Goal: Information Seeking & Learning: Learn about a topic

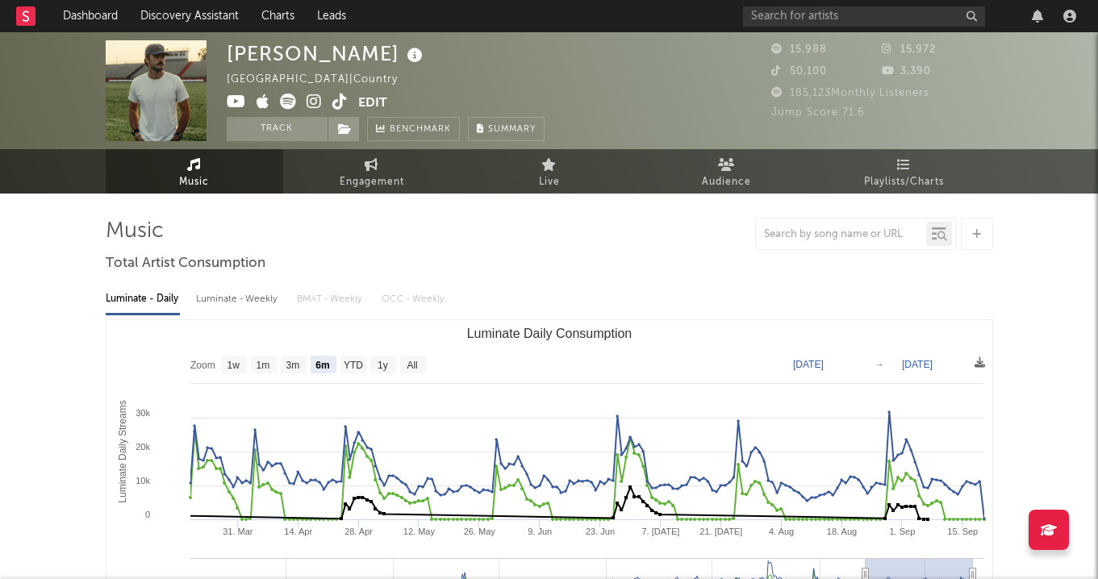
select select "6m"
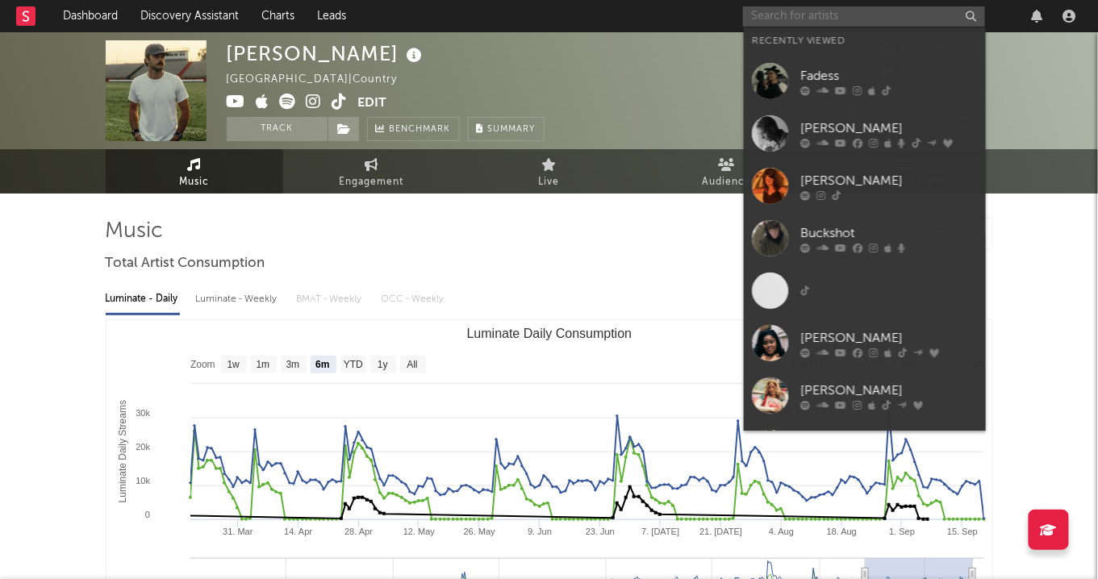
click at [767, 17] on input "text" at bounding box center [864, 16] width 242 height 20
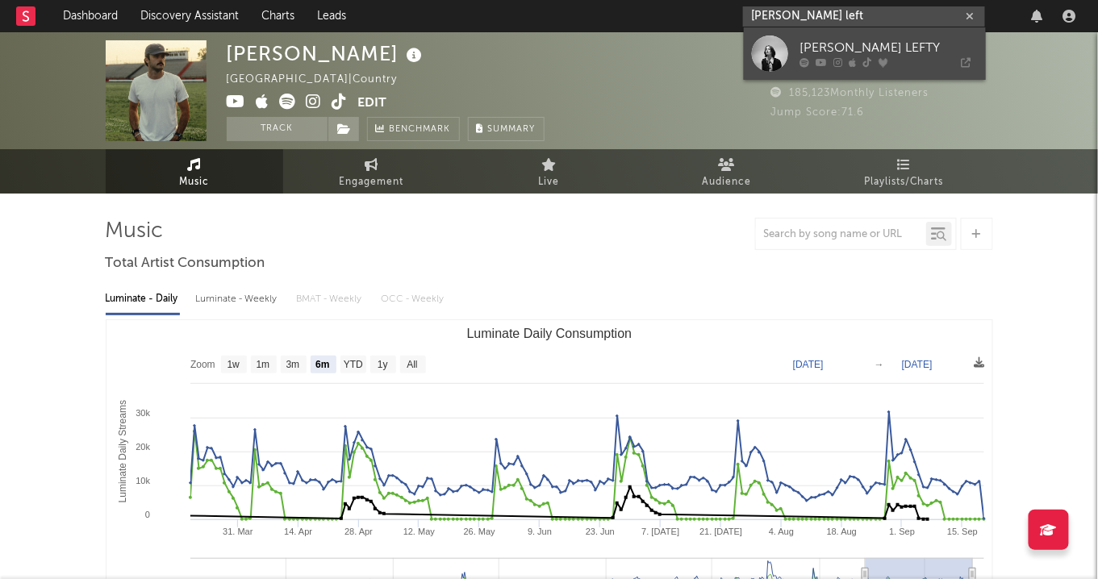
type input "stella left"
click at [802, 49] on div "STELLA LEFTY" at bounding box center [888, 48] width 177 height 19
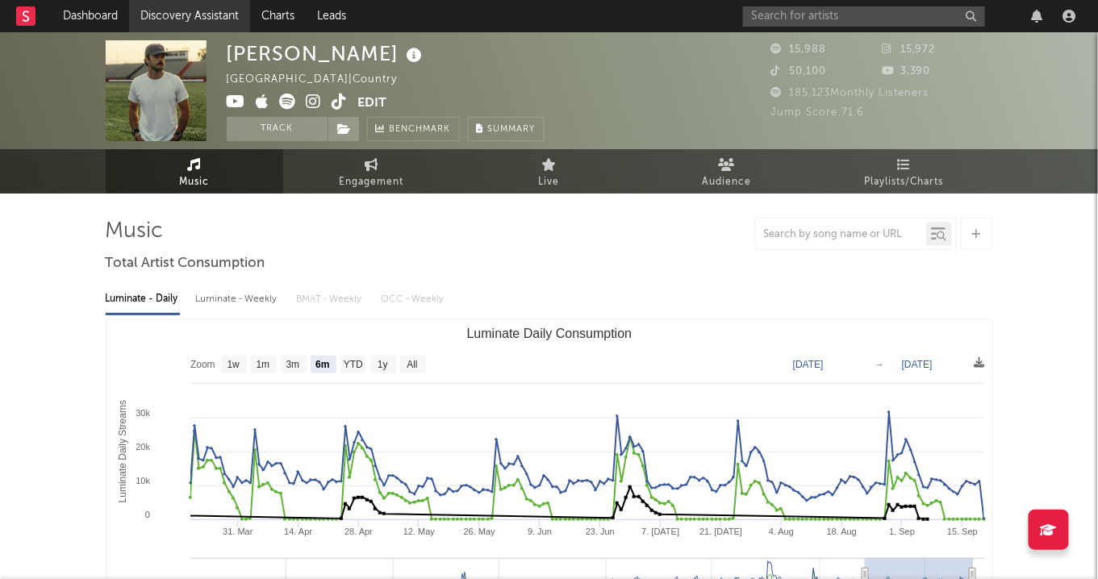
click at [201, 5] on link "Discovery Assistant" at bounding box center [189, 16] width 121 height 32
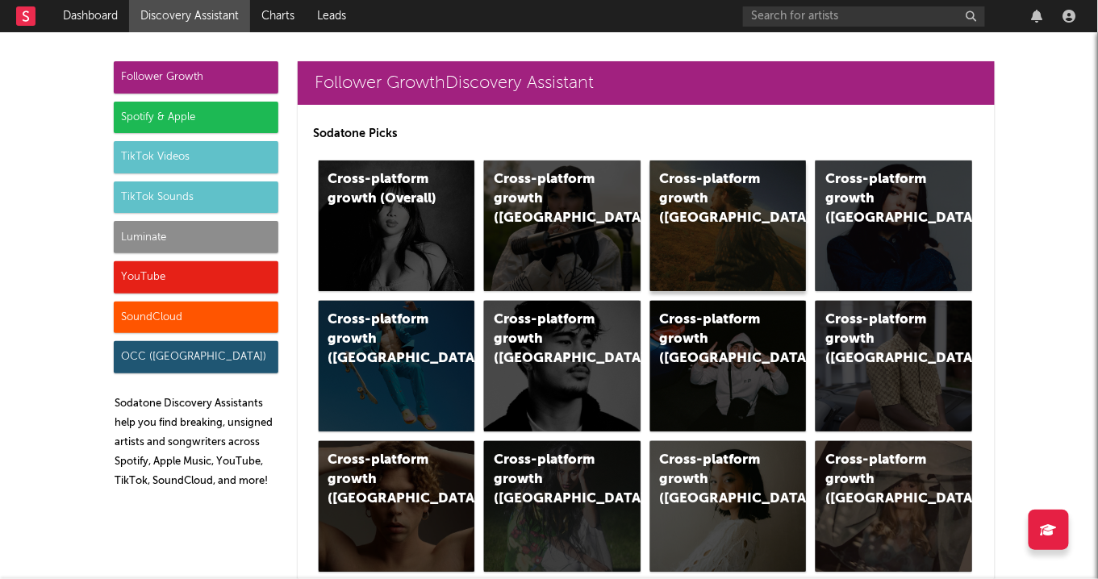
click at [716, 241] on div "Cross-platform growth (US)" at bounding box center [728, 226] width 157 height 131
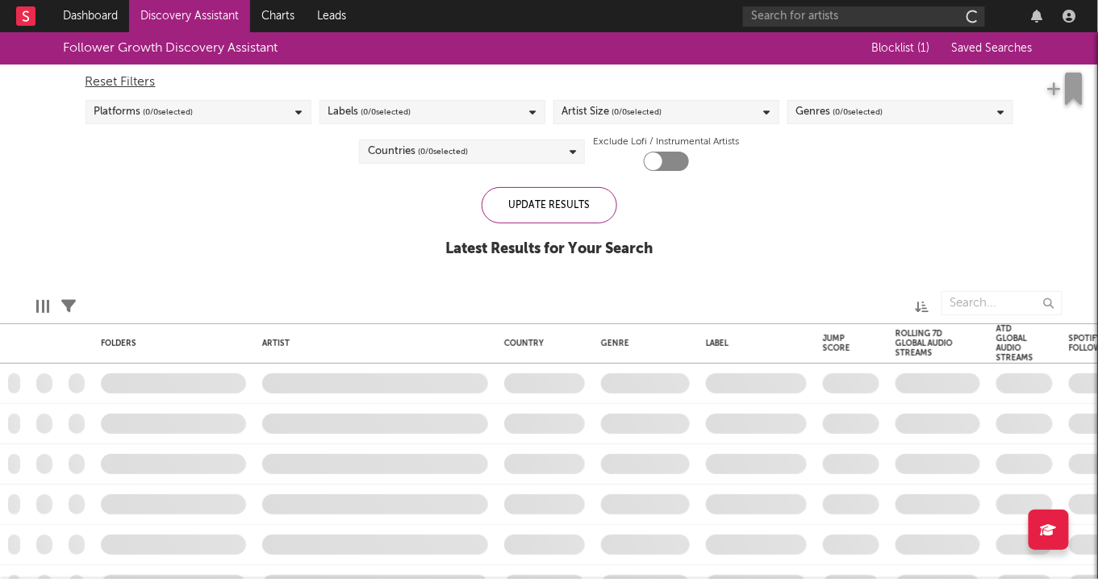
checkbox input "true"
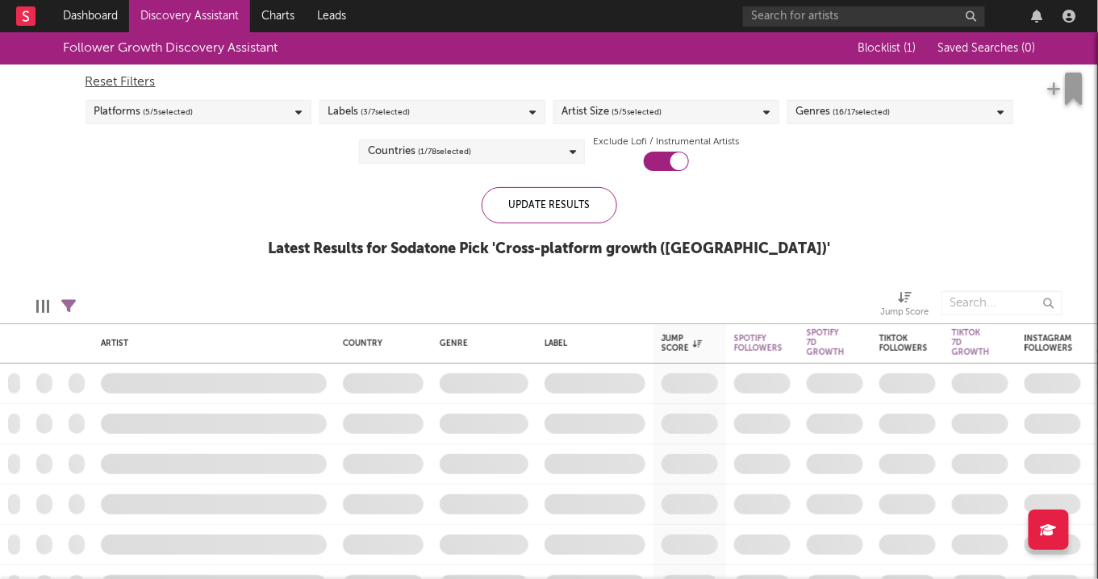
click at [643, 117] on span "( 5 / 5 selected)" at bounding box center [637, 111] width 50 height 19
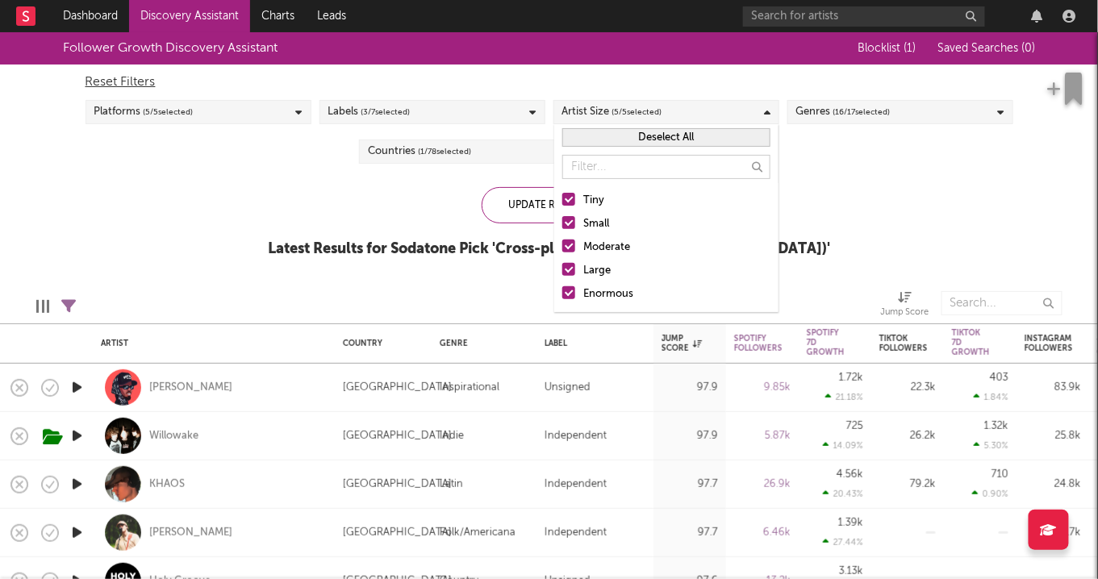
click at [832, 114] on div "Genres ( 16 / 17 selected)" at bounding box center [843, 111] width 94 height 19
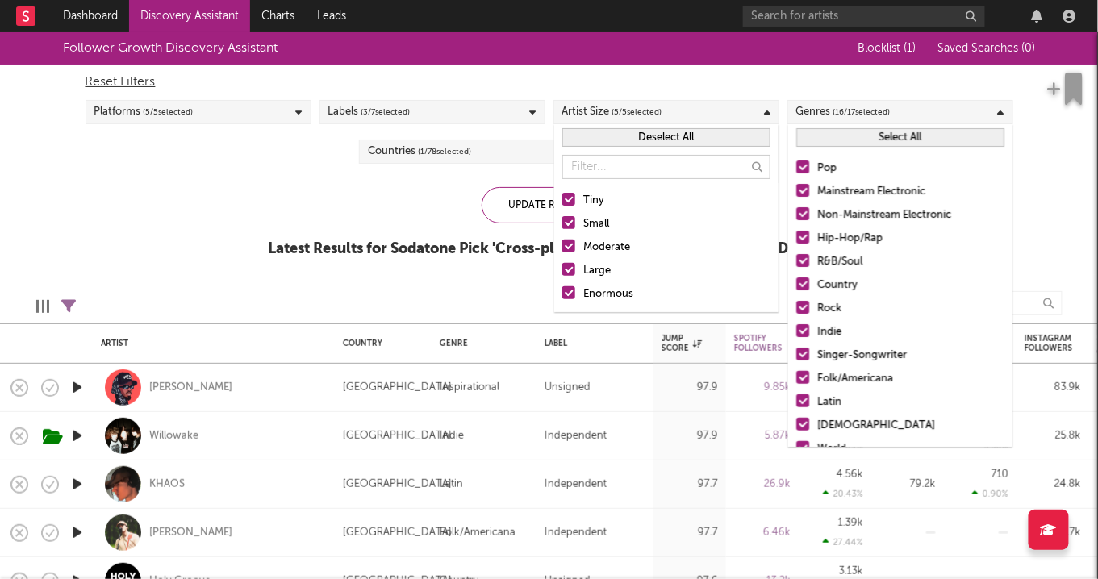
click at [849, 137] on button "Select All" at bounding box center [900, 137] width 208 height 19
click at [849, 137] on button "Deselect All" at bounding box center [900, 137] width 208 height 19
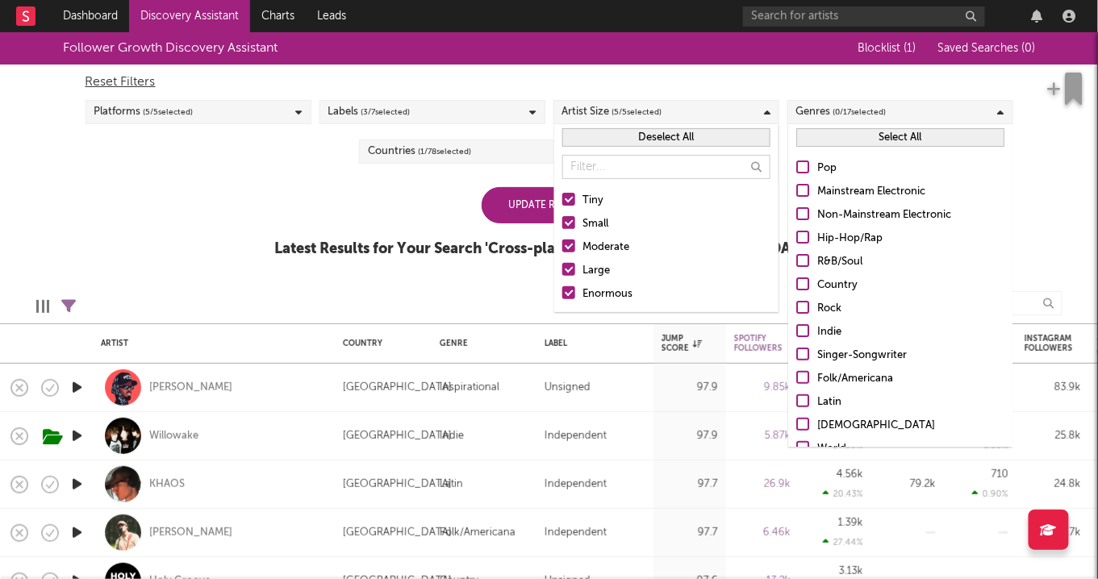
click at [871, 129] on button "Select All" at bounding box center [900, 137] width 208 height 19
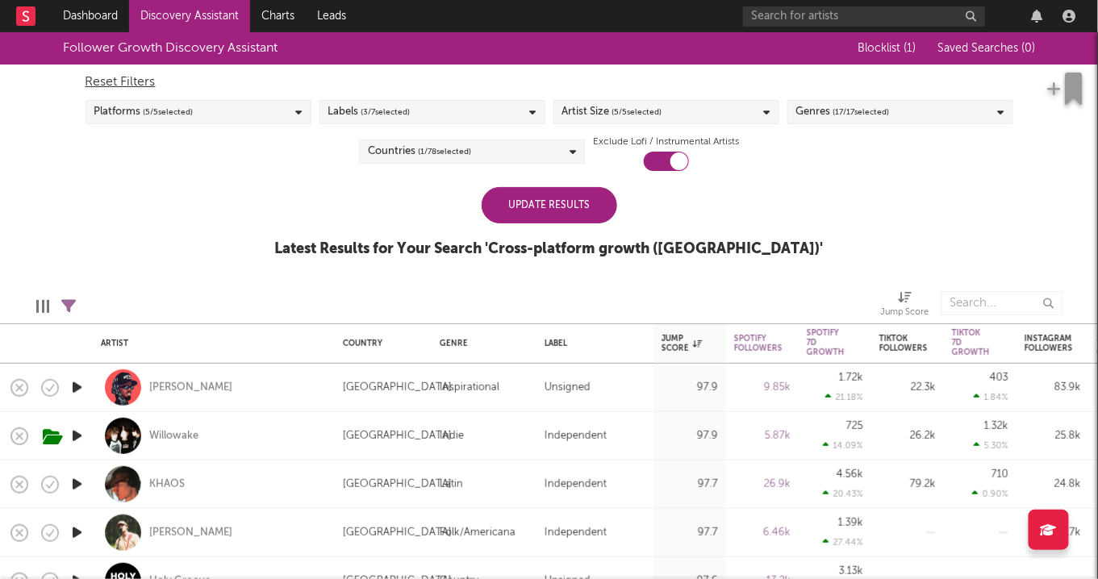
click at [303, 224] on div "Follower Growth Discovery Assistant Blocklist ( 1 ) Saved Searches ( 0 ) Reset …" at bounding box center [549, 153] width 1098 height 243
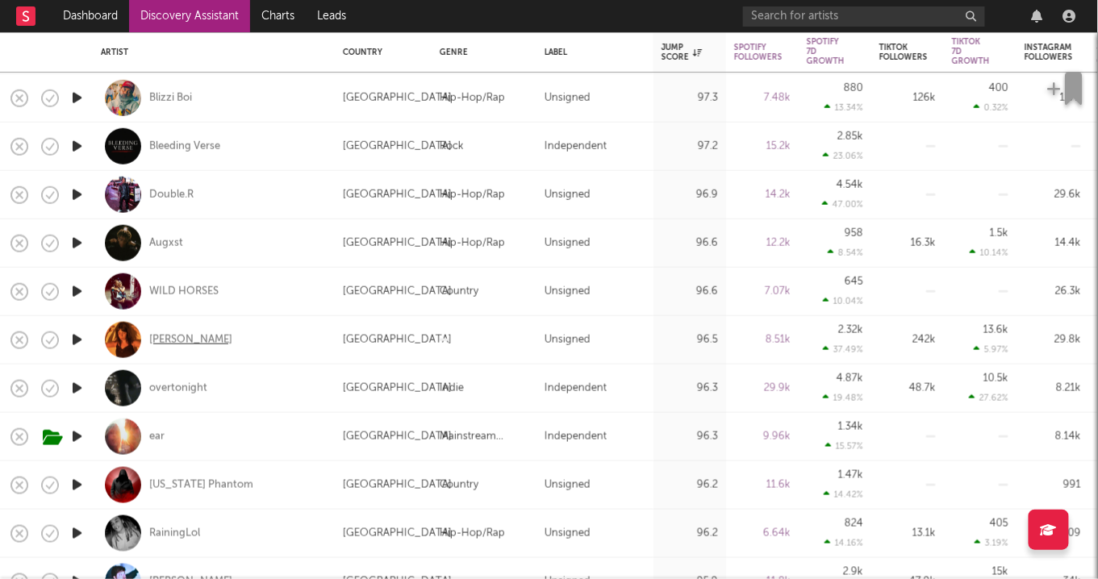
click at [195, 339] on div "Lydia Kenny" at bounding box center [190, 339] width 83 height 15
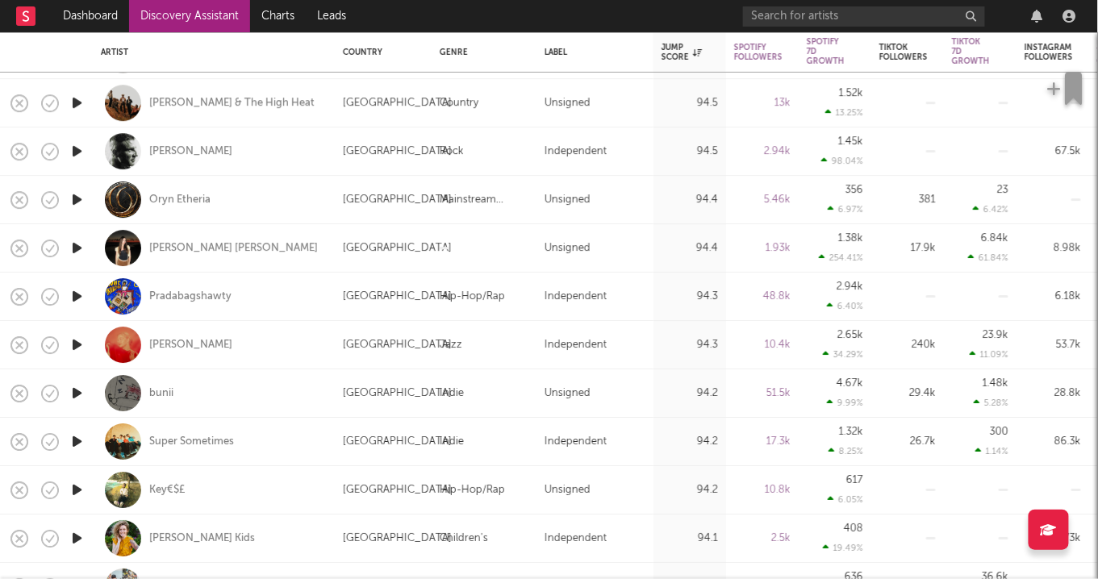
click at [153, 406] on div "bunii" at bounding box center [214, 394] width 226 height 48
select select "1w"
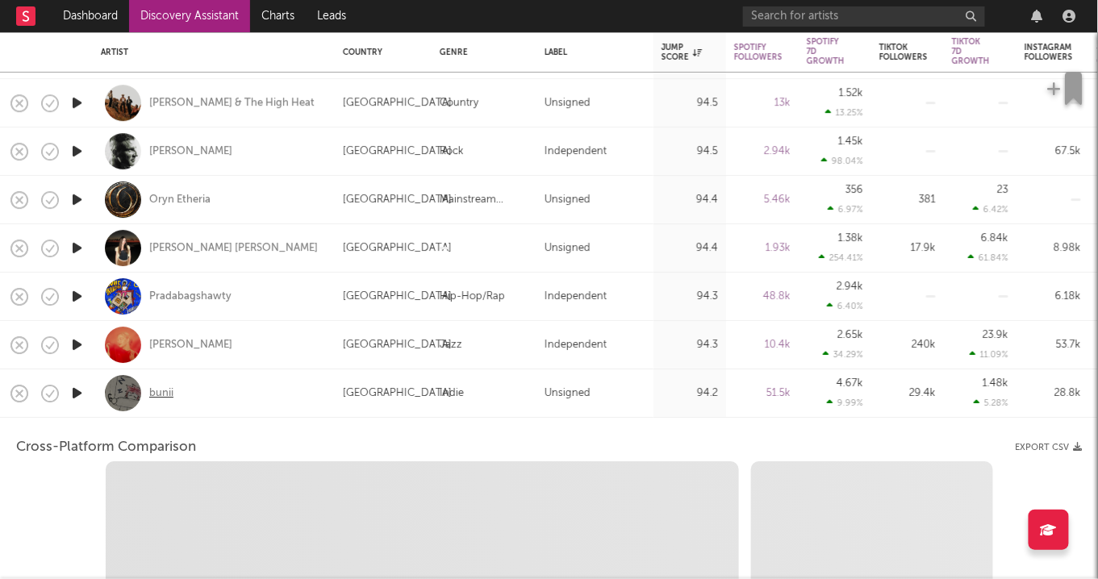
select select "6m"
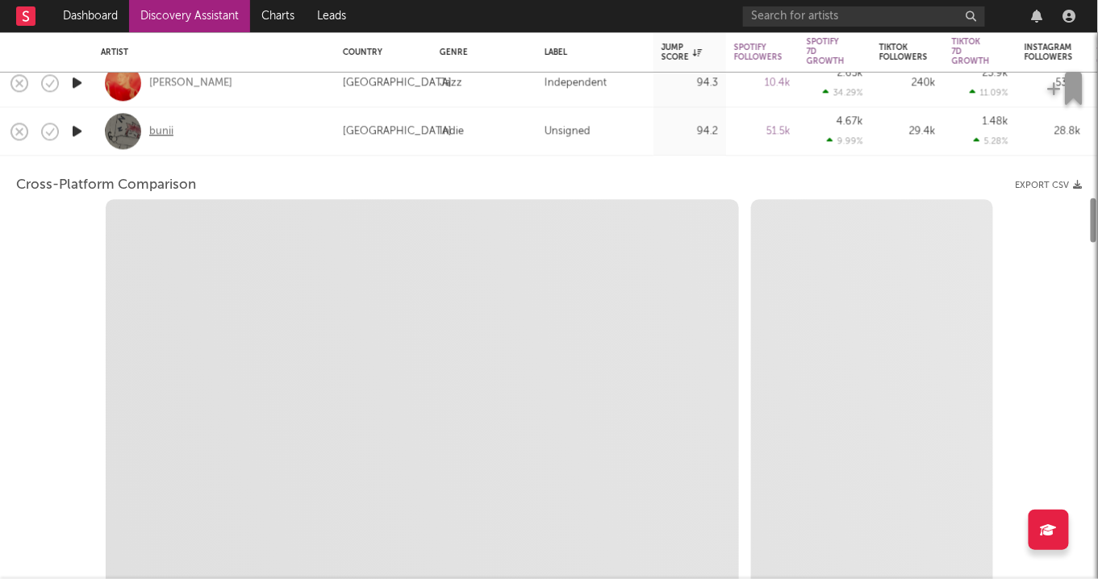
select select "1m"
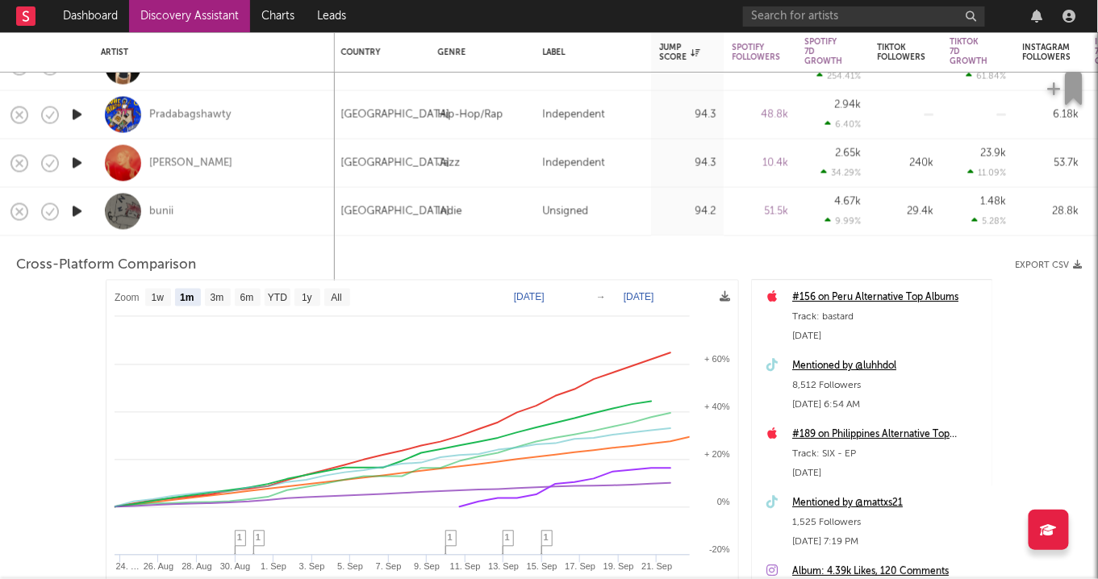
click at [260, 156] on div "Kate Kortum" at bounding box center [214, 164] width 226 height 48
select select "1m"
select select "6m"
select select "1w"
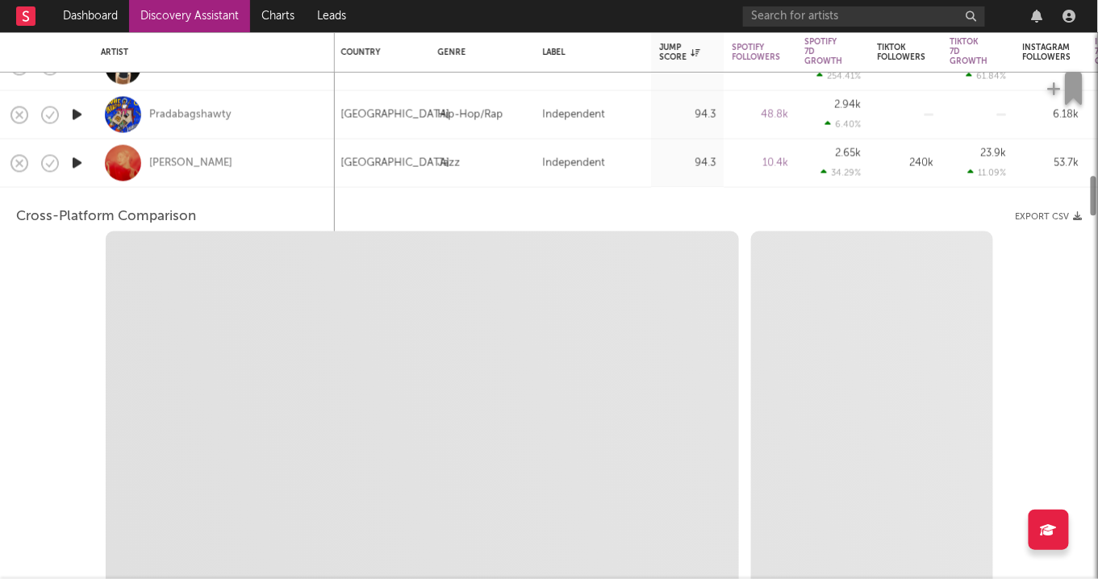
select select "6m"
click at [163, 162] on div "Kate Kortum" at bounding box center [190, 163] width 83 height 15
select select "1m"
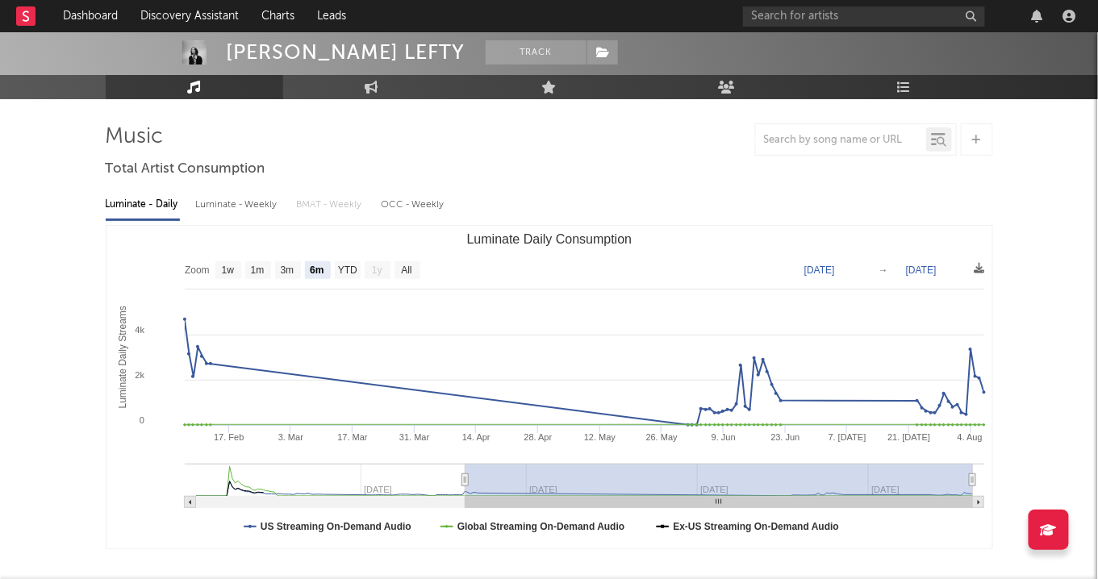
scroll to position [56, 0]
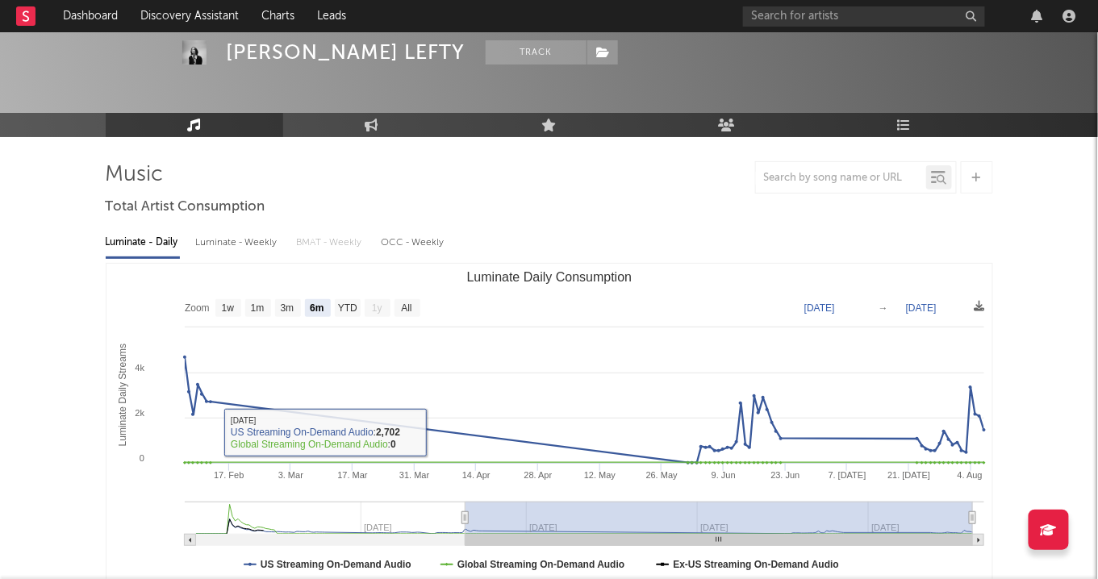
click at [234, 303] on text "1w" at bounding box center [227, 308] width 13 height 11
select select "1w"
type input "2025-08-01"
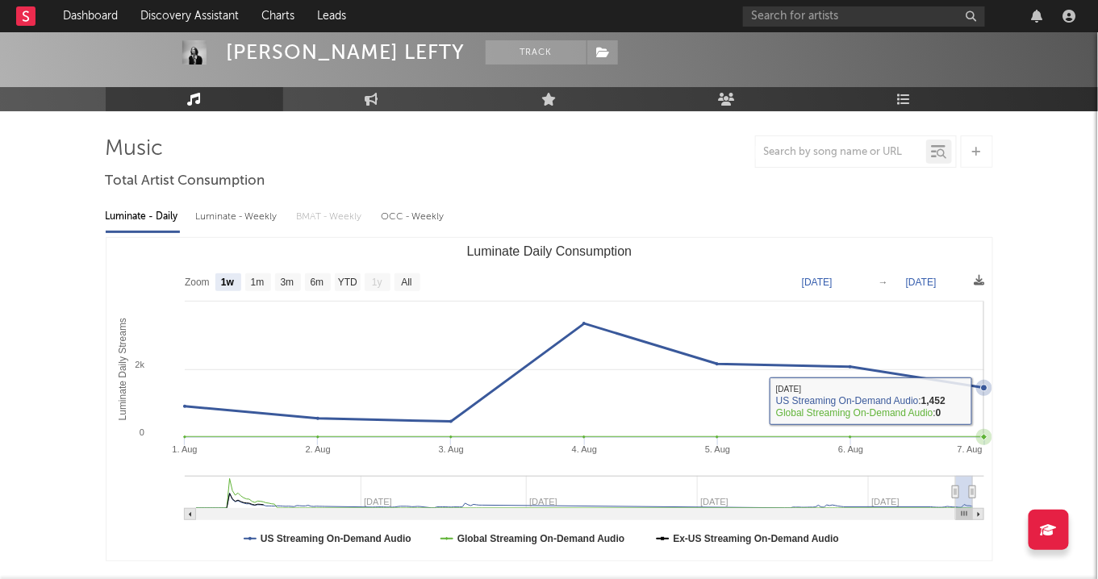
scroll to position [94, 0]
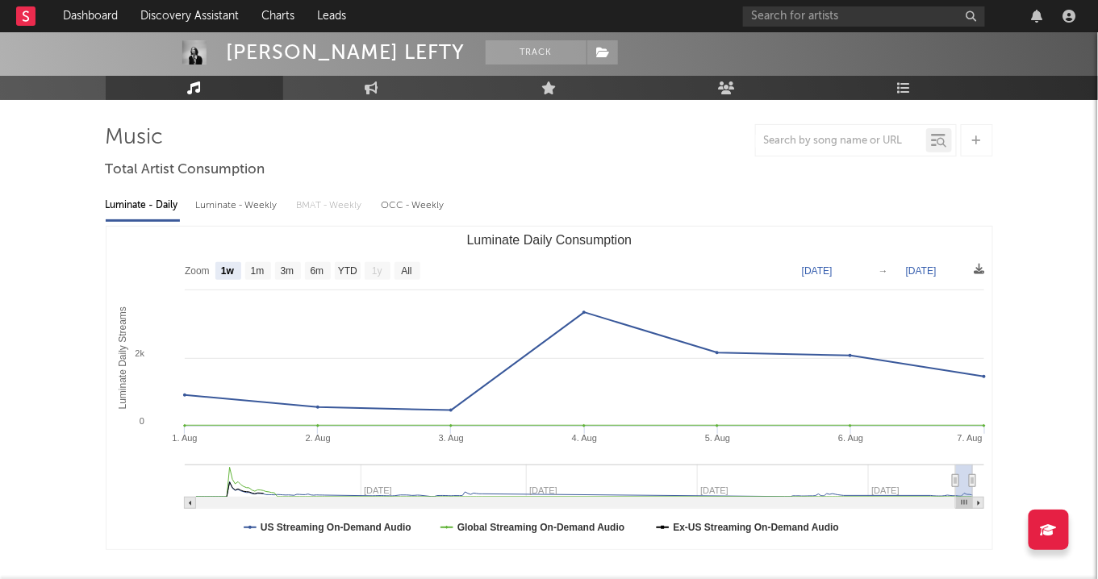
click at [835, 276] on rect "Luminate Daily Consumption" at bounding box center [549, 388] width 886 height 323
click at [823, 264] on rect "Luminate Daily Consumption" at bounding box center [549, 388] width 886 height 323
click at [824, 265] on text "Aug 1, 2025" at bounding box center [817, 270] width 31 height 11
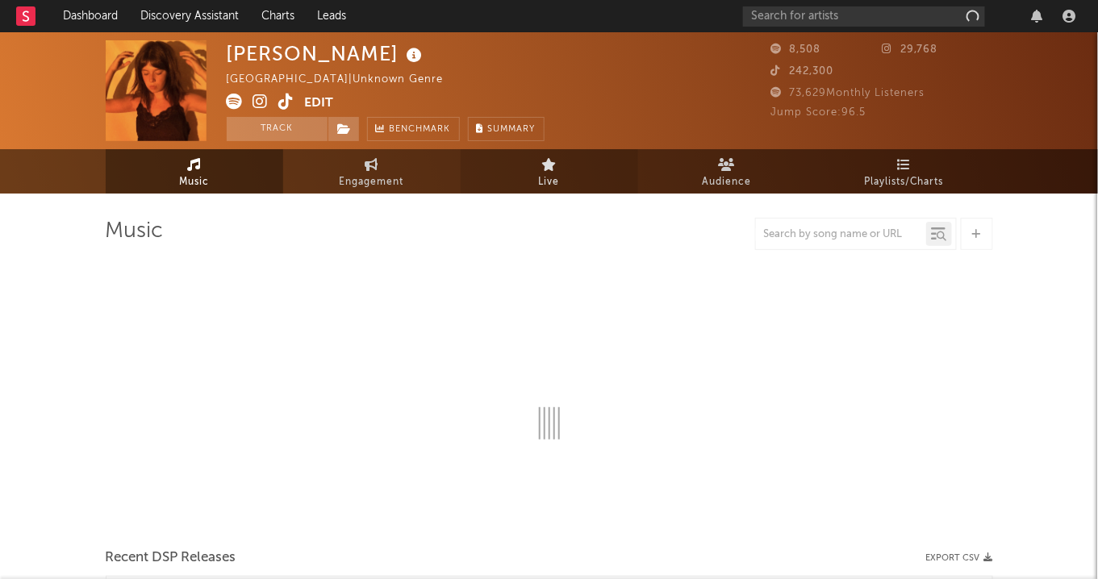
select select "1w"
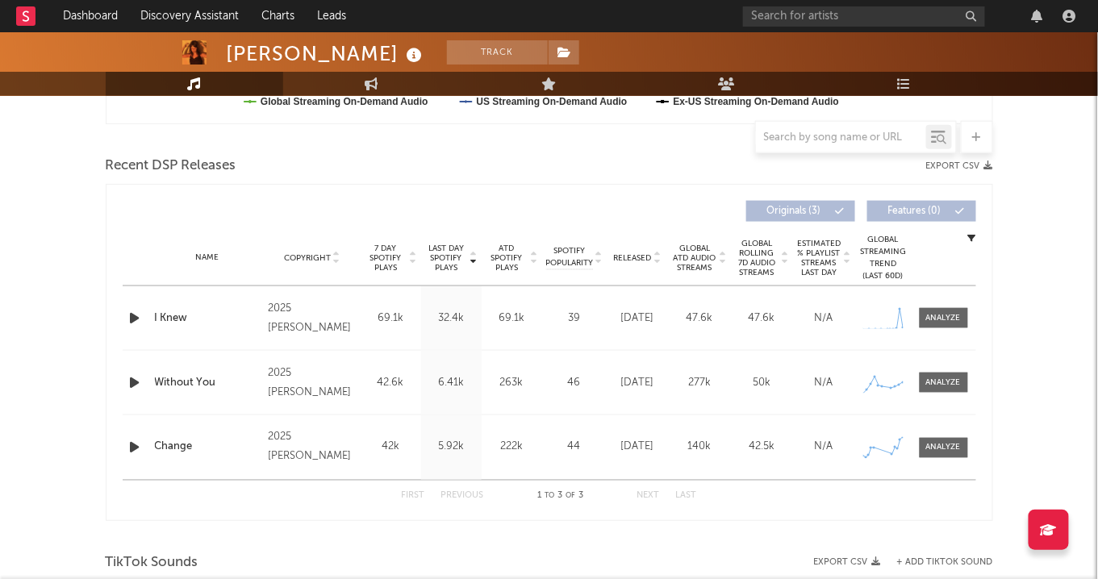
scroll to position [538, 0]
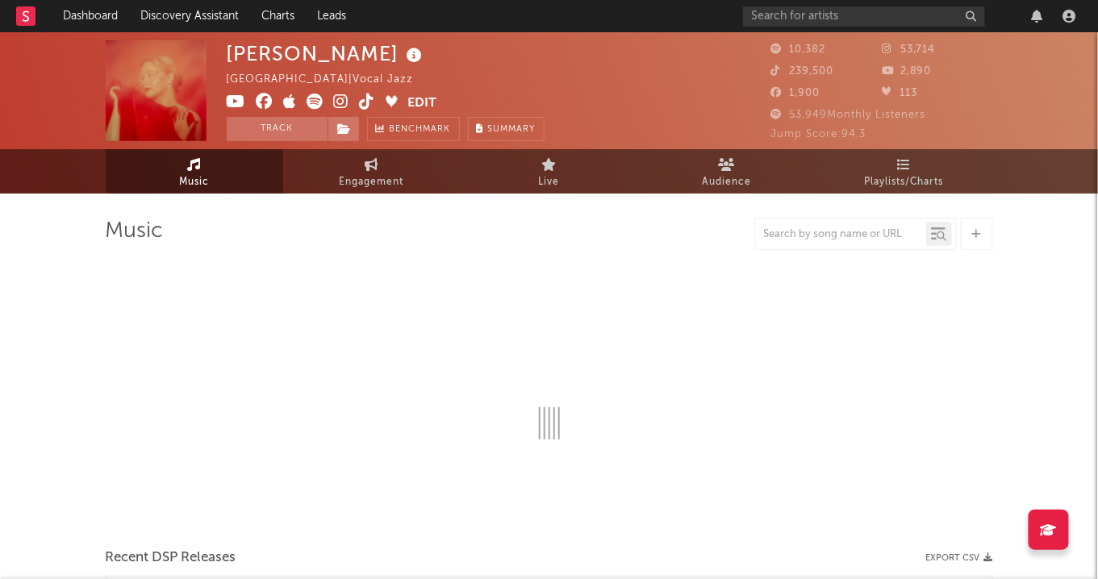
select select "6m"
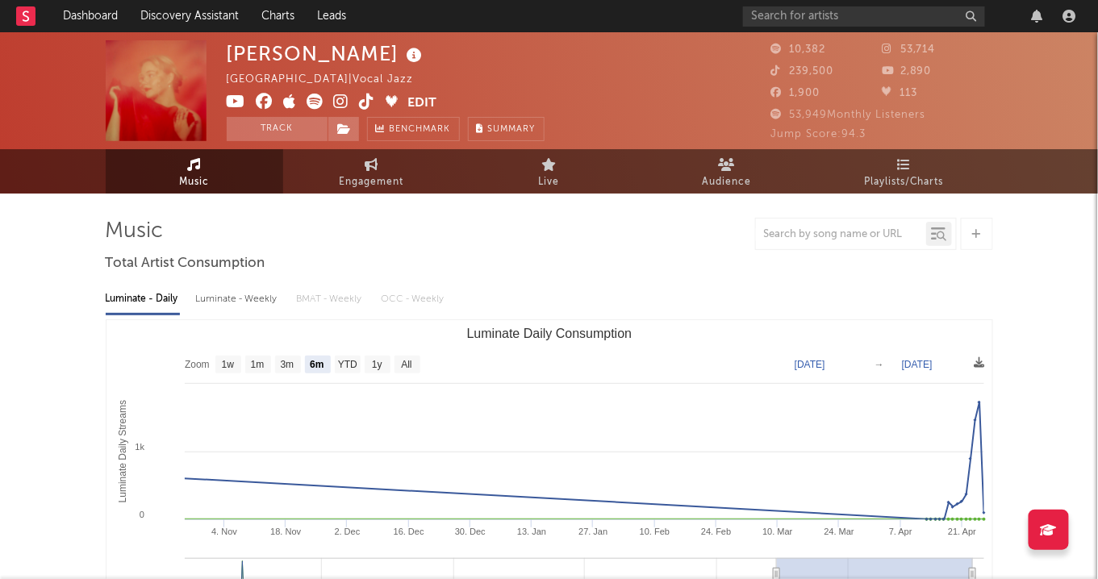
click at [342, 98] on icon at bounding box center [341, 102] width 15 height 16
click at [160, 12] on link "Discovery Assistant" at bounding box center [189, 16] width 121 height 32
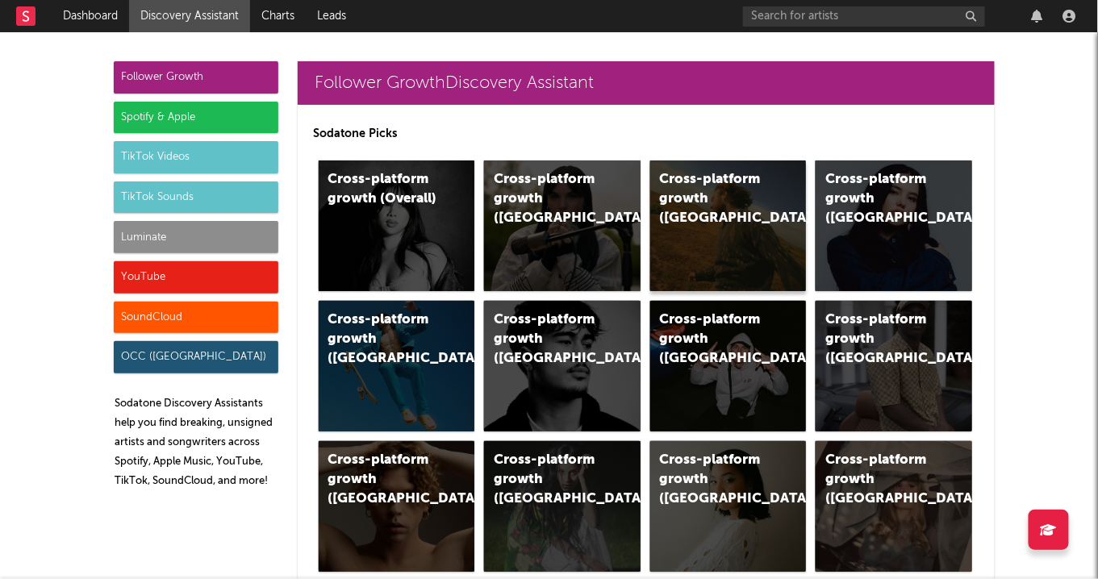
click at [731, 249] on div "Cross-platform growth (US)" at bounding box center [728, 226] width 157 height 131
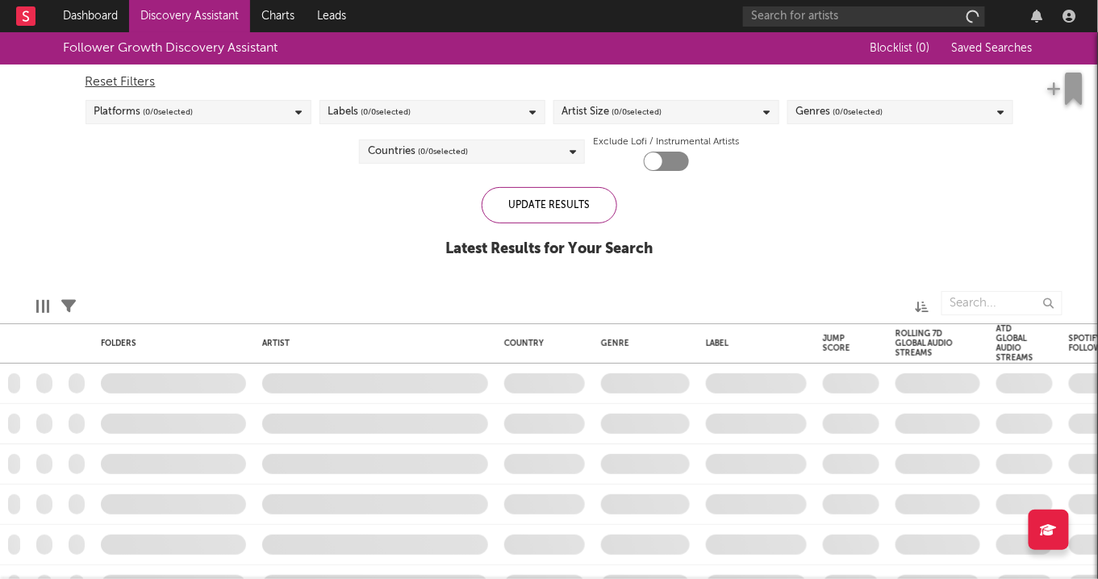
checkbox input "true"
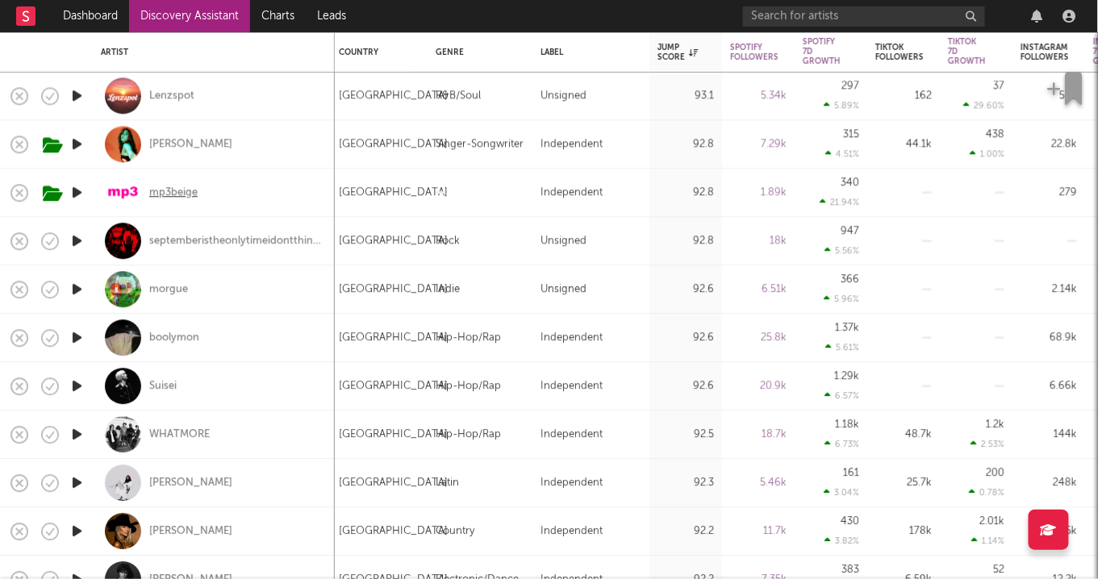
click at [196, 193] on div "mp3beige" at bounding box center [173, 193] width 48 height 15
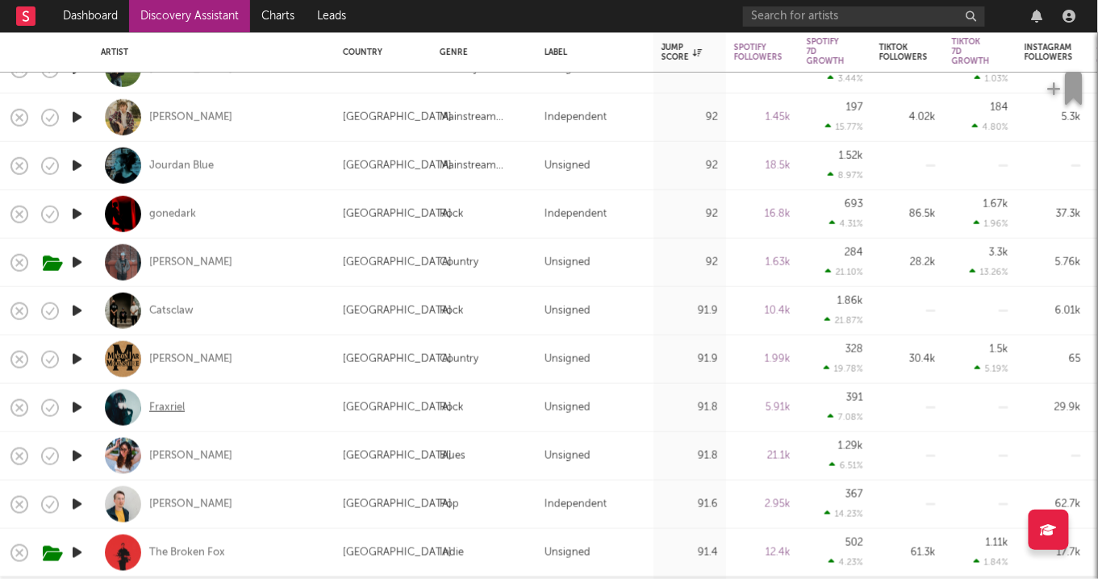
click at [162, 401] on div "Fraxriel" at bounding box center [166, 407] width 35 height 15
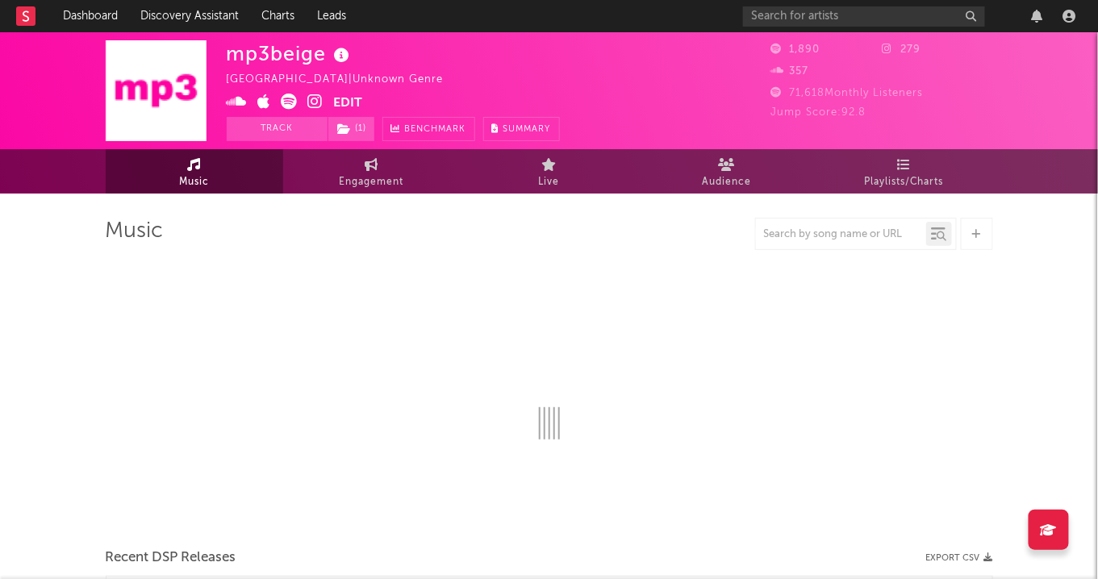
select select "1w"
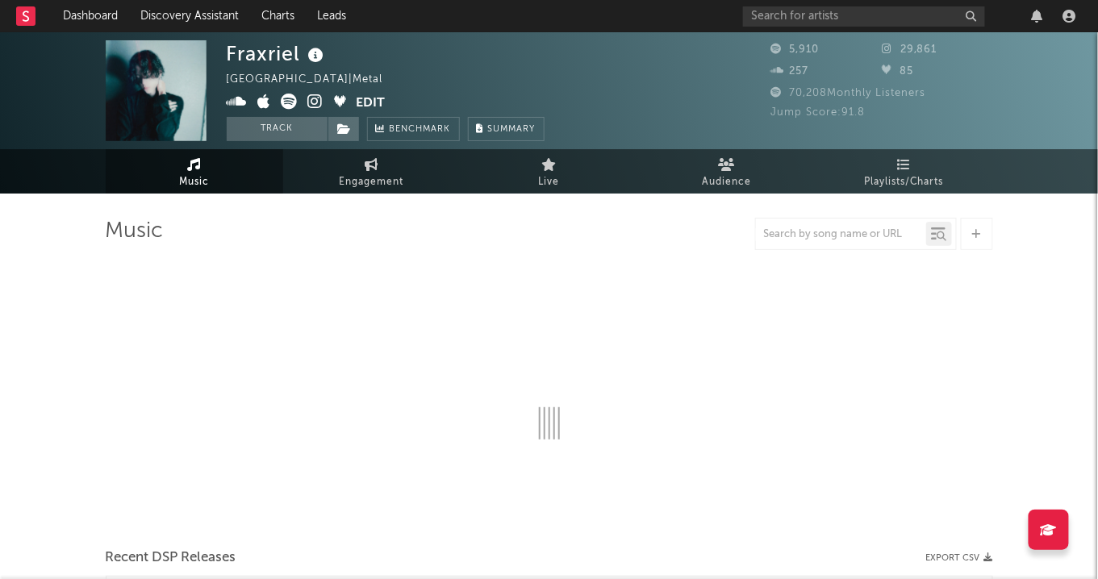
select select "1w"
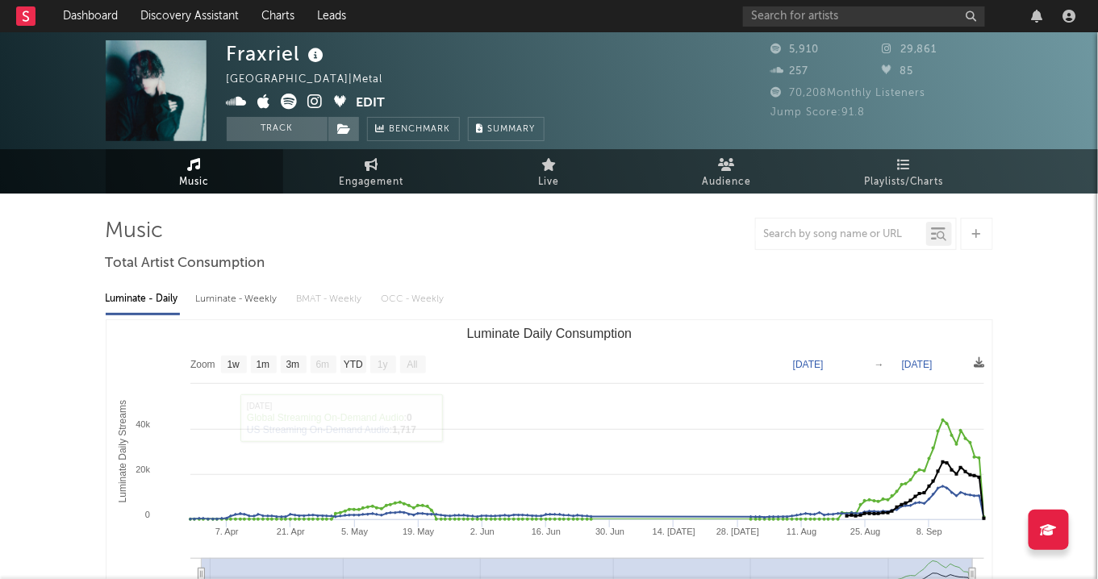
click at [309, 98] on icon at bounding box center [315, 102] width 15 height 16
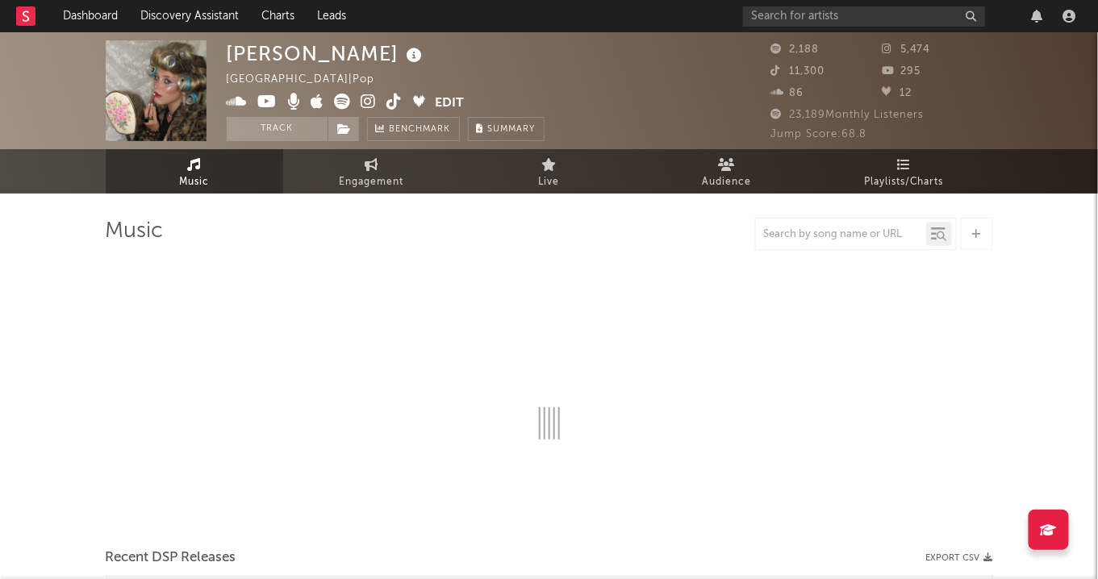
select select "6m"
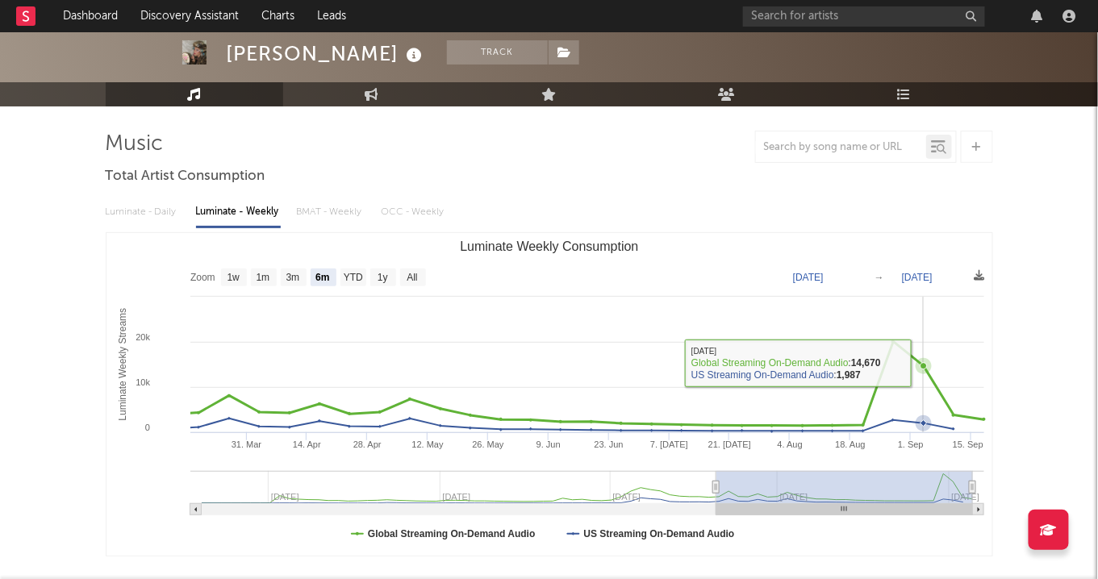
scroll to position [91, 0]
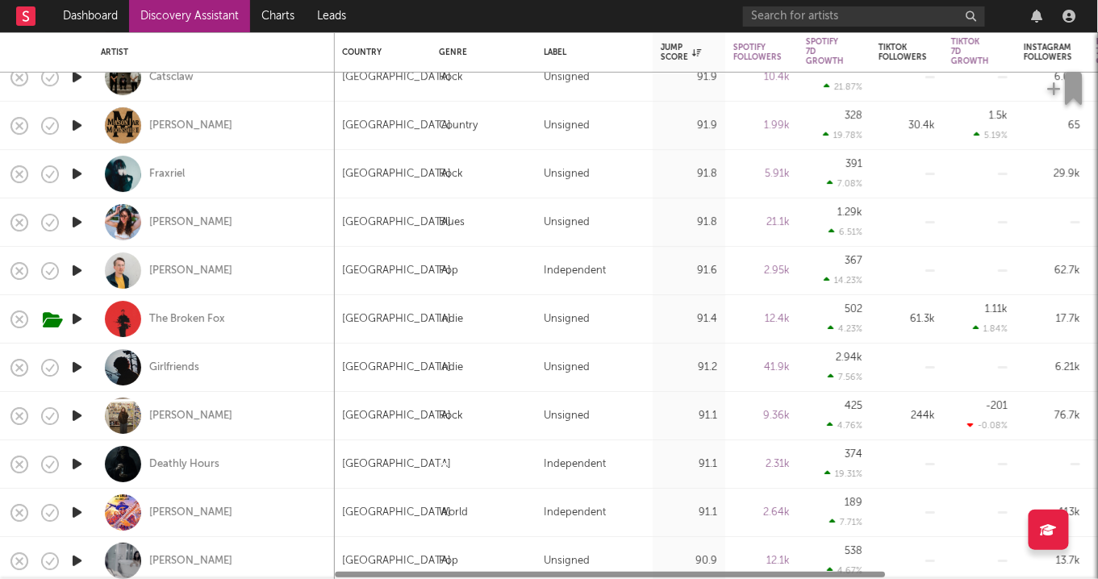
click at [194, 215] on div "Katerina Lomis" at bounding box center [190, 222] width 83 height 15
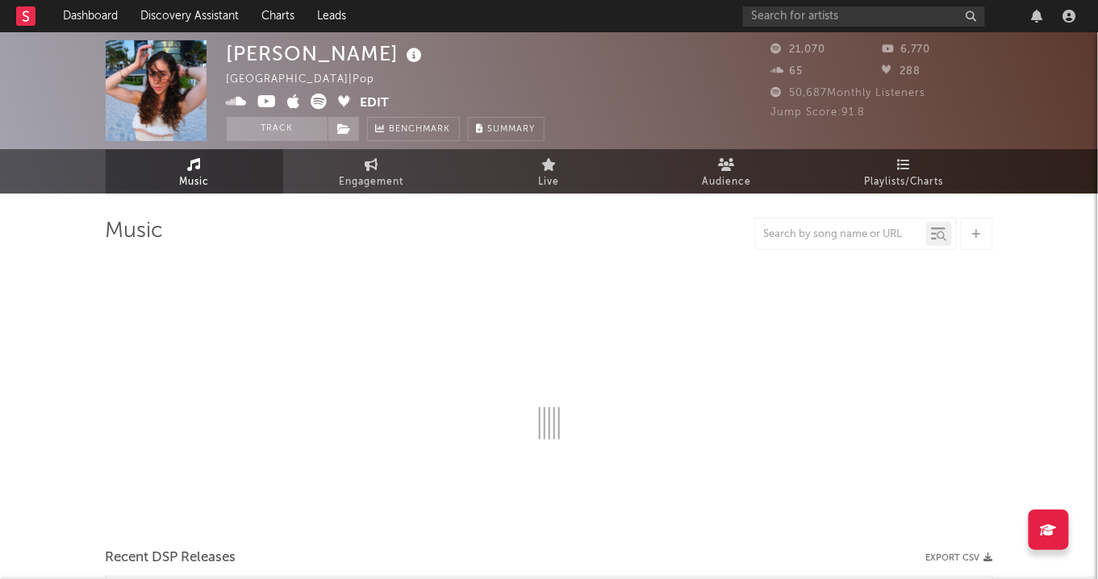
select select "6m"
